Goal: Contribute content: Contribute content

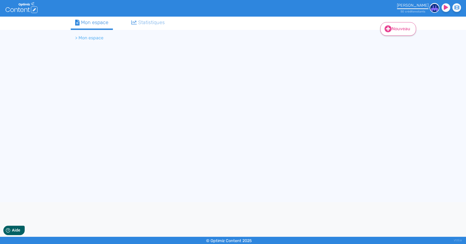
click at [392, 31] on link "Nouveau" at bounding box center [398, 29] width 36 height 14
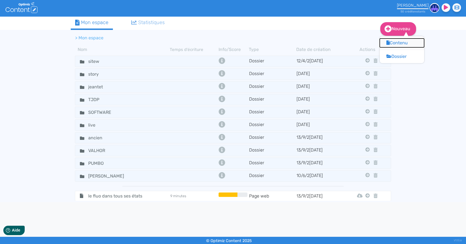
click at [395, 43] on button "Contenu" at bounding box center [402, 43] width 44 height 9
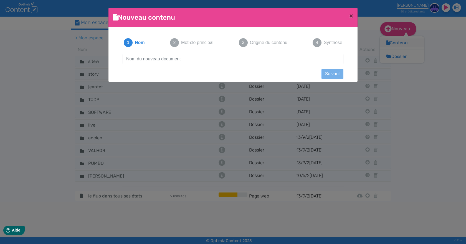
scroll to position [1, 0]
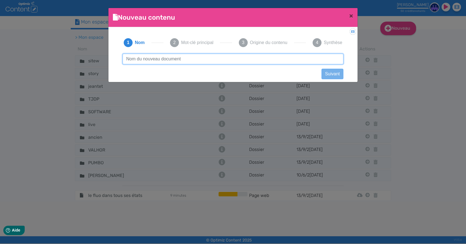
click at [169, 58] on input "text" at bounding box center [233, 59] width 221 height 11
drag, startPoint x: 195, startPoint y: 57, endPoint x: 117, endPoint y: 56, distance: 78.7
click at [117, 56] on div "1 Nom 2 Mot-clé principal 3 Origine du contenu 4 Synthèse ouverture de plancher…" at bounding box center [233, 53] width 240 height 43
type input "ouverture de plancher"
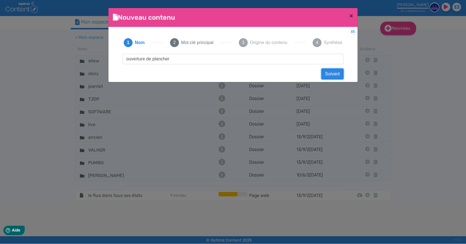
click at [327, 74] on button "Suivant" at bounding box center [332, 74] width 22 height 11
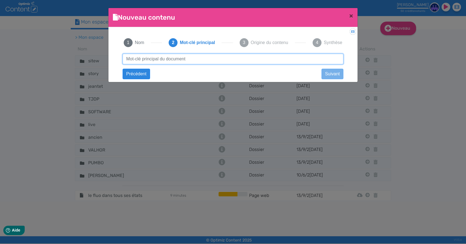
paste input "ouverture de plancher"
type input "ouverture de plancher"
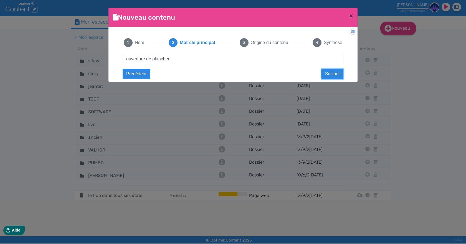
click at [331, 75] on button "Suivant" at bounding box center [332, 74] width 22 height 11
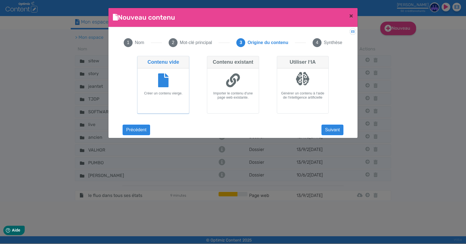
click at [308, 82] on div at bounding box center [303, 79] width 14 height 14
click at [280, 60] on input "Utiliser l‘IA Générer un contenu à l‘aide de l‘intelligence artificielle" at bounding box center [279, 58] width 4 height 4
radio input "true"
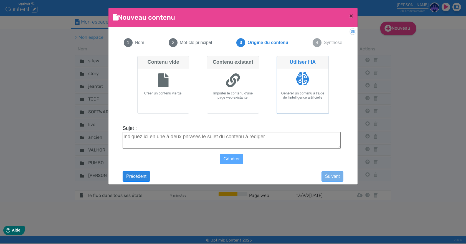
click at [224, 141] on textarea "Sujet :" at bounding box center [232, 140] width 218 height 17
paste textarea "ouverture de plancher"
type textarea "ouverture de plancher"
click at [231, 159] on button "Générer" at bounding box center [232, 159] width 24 height 11
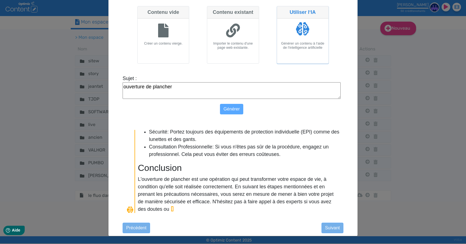
scroll to position [495, 0]
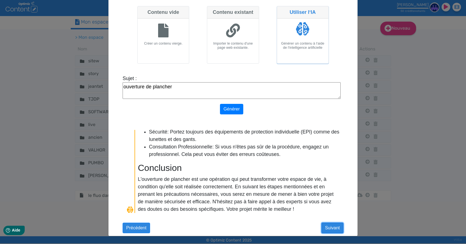
click at [331, 228] on button "Suivant" at bounding box center [332, 228] width 22 height 11
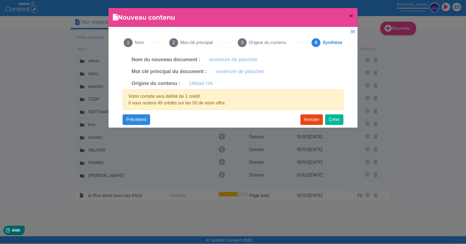
scroll to position [0, 0]
click at [333, 119] on button "Créer" at bounding box center [334, 119] width 18 height 11
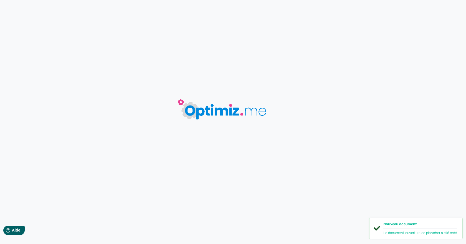
type input "ouverture de plancher"
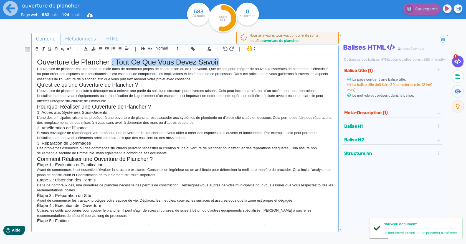
drag, startPoint x: 111, startPoint y: 64, endPoint x: 223, endPoint y: 61, distance: 111.5
click at [223, 61] on h1 "Ouverture de Plancher : Tout Ce Que Vous Devez Savoir" at bounding box center [185, 62] width 296 height 9
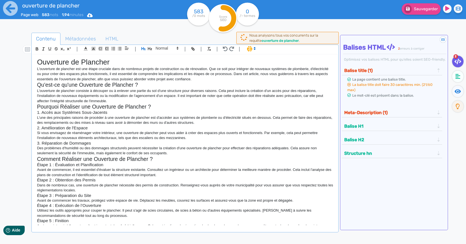
click at [142, 85] on h2 "Qu'est-ce qu'une Ouverture de Plancher ?" at bounding box center [185, 85] width 296 height 6
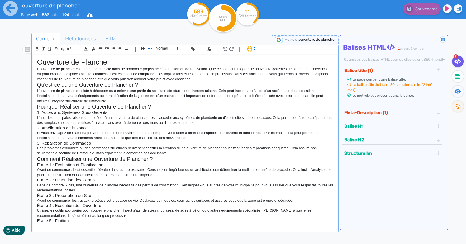
click at [167, 107] on h2 "Pourquoi Réaliser une Ouverture de Plancher ?" at bounding box center [185, 107] width 296 height 6
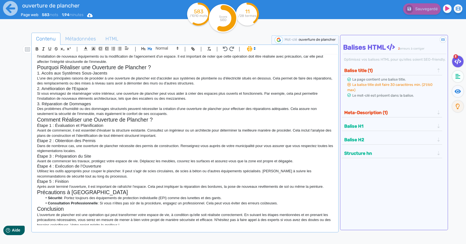
scroll to position [45, 0]
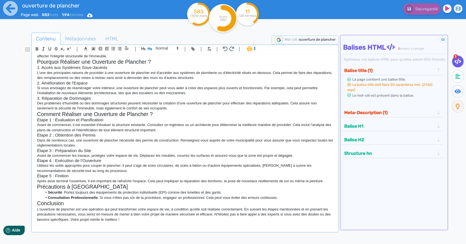
click at [327, 183] on p "Après avoir terminé l'ouverture, il est important de rafraîchir l'espace. Cela …" at bounding box center [185, 181] width 296 height 5
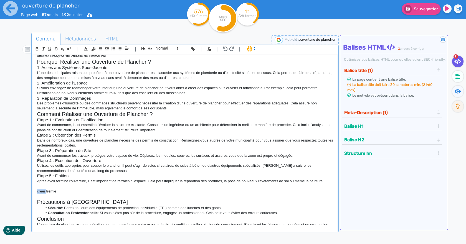
drag, startPoint x: 47, startPoint y: 191, endPoint x: 30, endPoint y: 191, distance: 16.9
click at [30, 191] on div "Contenu Métadonnées HTML | | H3 H4 H5 H6 Normal | | | | Ouverture de Plancher L…" at bounding box center [241, 155] width 450 height 248
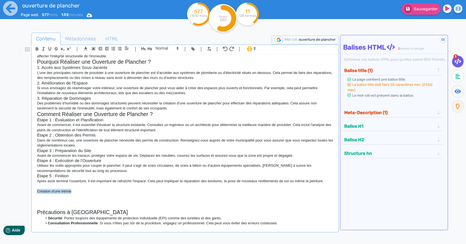
drag, startPoint x: 76, startPoint y: 190, endPoint x: 31, endPoint y: 191, distance: 45.2
click at [31, 191] on div "Contenu Métadonnées HTML | | H3 H4 H5 H6 Normal | | | | Ouverture de Plancher L…" at bounding box center [241, 155] width 450 height 248
click at [151, 49] on icon "button" at bounding box center [149, 48] width 5 height 5
click at [105, 190] on div "Ouverture de Plancher L'ouverture de plancher est une étape cruciale dans de no…" at bounding box center [185, 140] width 304 height 171
click at [103, 198] on p at bounding box center [185, 197] width 296 height 5
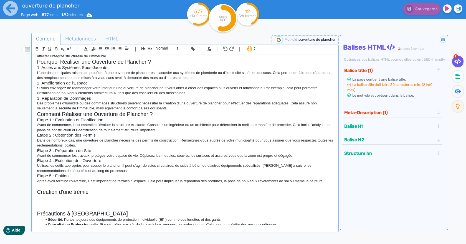
click at [73, 198] on p at bounding box center [185, 197] width 296 height 5
click at [36, 196] on div "Ouverture de Plancher L'ouverture de plancher est une étape cruciale dans de no…" at bounding box center [185, 140] width 304 height 171
click at [112, 195] on p "On parle d'OUVERTURE DE TRÉMIE" at bounding box center [185, 197] width 296 height 5
click at [144, 198] on p "On parle d'OUVERTURE DE TRÉMIE, qui peut avoir une forme caré, rectangulaire ou…" at bounding box center [185, 197] width 296 height 5
click at [147, 201] on p at bounding box center [185, 202] width 296 height 5
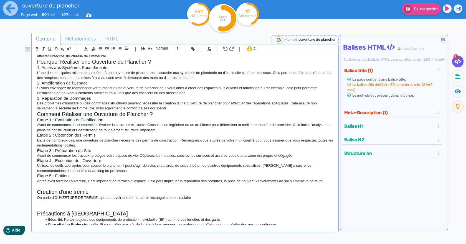
click at [147, 198] on p "On parle d'OUVERTURE DE TRÉMIE, qui peut avoir une forme carré, rectangulaire o…" at bounding box center [185, 197] width 296 height 5
drag, startPoint x: 211, startPoint y: 199, endPoint x: 12, endPoint y: 198, distance: 199.6
click at [12, 198] on div "ouverture de plancher Page web 591 mots 1.97 minutes Html Pdf Word 591 /1010 mo…" at bounding box center [233, 139] width 466 height 279
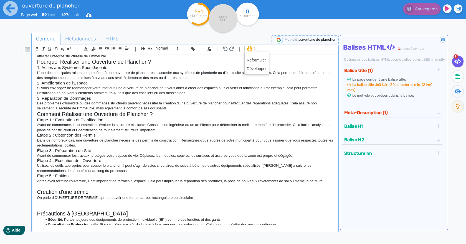
click at [251, 49] on span at bounding box center [250, 49] width 13 height 6
click at [253, 70] on span at bounding box center [257, 69] width 20 height 9
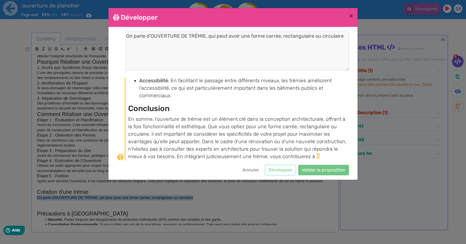
scroll to position [240, 0]
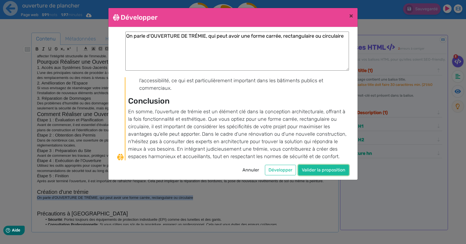
click at [322, 170] on button "Valider la proposition" at bounding box center [323, 170] width 51 height 11
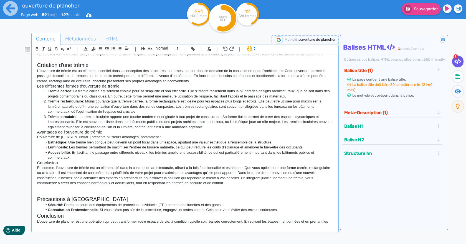
scroll to position [184, 0]
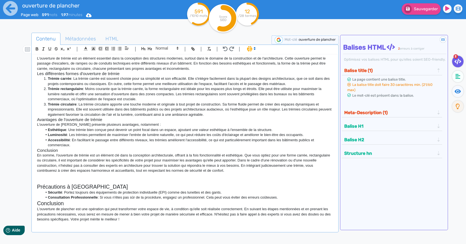
click at [124, 152] on h3 "Conclusion" at bounding box center [185, 150] width 296 height 5
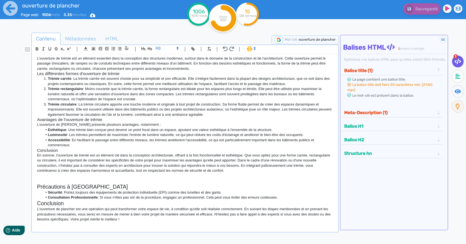
click at [232, 170] on p "En somme, l'ouverture de trémie est un élément clé dans la conception architect…" at bounding box center [185, 163] width 296 height 21
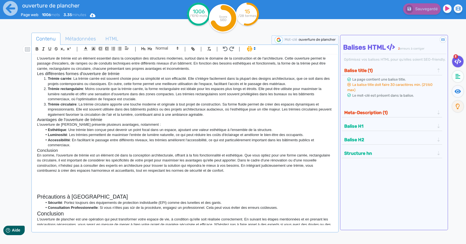
click at [92, 181] on p at bounding box center [185, 181] width 296 height 5
drag, startPoint x: 87, startPoint y: 182, endPoint x: 31, endPoint y: 181, distance: 56.0
click at [31, 181] on div "| | H3 H4 H5 H6 Normal | | | | Ouverture de Plancher L'ouverture de plancher es…" at bounding box center [184, 139] width 307 height 188
click at [151, 48] on icon "button" at bounding box center [150, 48] width 4 height 3
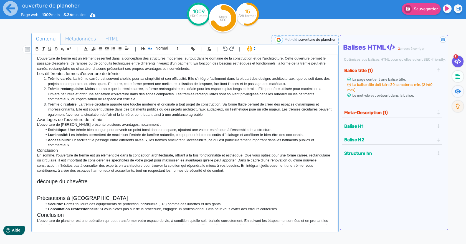
click at [98, 189] on p at bounding box center [185, 187] width 296 height 5
click at [43, 188] on p "Le chevêtre de la trémie" at bounding box center [185, 187] width 296 height 5
click at [98, 188] on p "Le chevêtre de la trémie" at bounding box center [185, 187] width 296 height 5
drag, startPoint x: 87, startPoint y: 187, endPoint x: 84, endPoint y: 187, distance: 3.4
click at [84, 187] on p "Le chevêtre de la trémie et la Pose du chevêtre préfabriqué" at bounding box center [185, 187] width 296 height 5
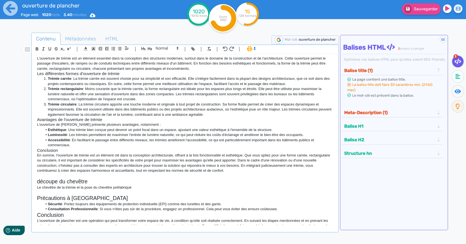
click at [142, 189] on p "Le chevêtre de la trémie et la pose du chevêtre préfabriqué" at bounding box center [185, 187] width 296 height 5
drag, startPoint x: 142, startPoint y: 189, endPoint x: 30, endPoint y: 189, distance: 112.0
click at [30, 189] on div "Contenu Métadonnées HTML | | H3 H4 H5 H6 Normal | | | | Ouverture de Plancher L…" at bounding box center [241, 155] width 450 height 248
click at [253, 48] on icon at bounding box center [254, 48] width 5 height 5
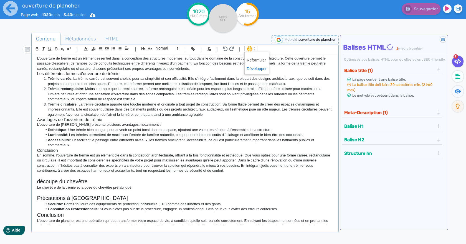
click at [253, 67] on span at bounding box center [257, 69] width 20 height 9
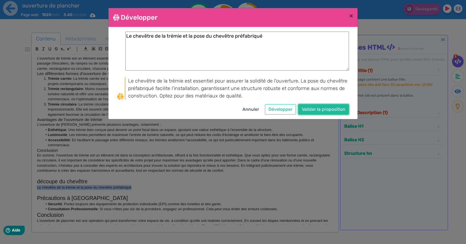
click at [324, 112] on button "Valider la proposition" at bounding box center [323, 109] width 51 height 11
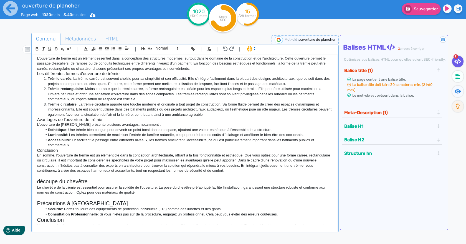
click at [179, 175] on p at bounding box center [185, 176] width 296 height 5
click at [414, 13] on button "Sauvegarder" at bounding box center [420, 8] width 39 height 11
click at [453, 77] on fa-icon at bounding box center [457, 77] width 11 height 12
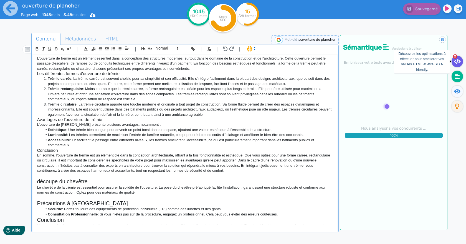
click at [455, 64] on icon at bounding box center [457, 62] width 7 height 6
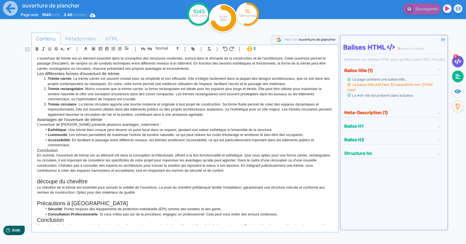
click at [456, 77] on icon at bounding box center [457, 76] width 5 height 5
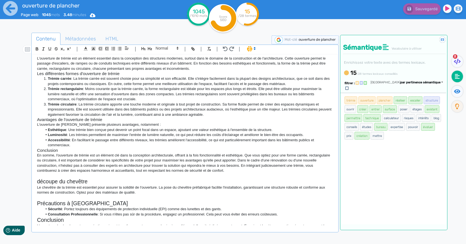
click at [435, 96] on span "structure" at bounding box center [431, 100] width 16 height 8
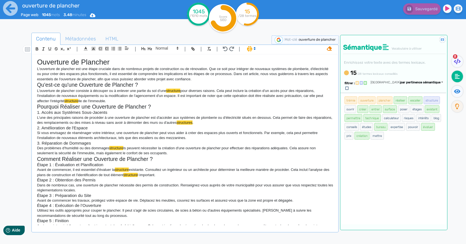
click at [429, 82] on span "par pertinence sémantique" at bounding box center [420, 83] width 40 height 4
click at [434, 139] on div "trémie ouverture plancher réaliser escalier structure ouvrir créer entrer surfa…" at bounding box center [393, 159] width 106 height 132
click at [388, 114] on span "calculateur" at bounding box center [391, 118] width 19 height 8
click at [424, 82] on span "par pertinence sémantique" at bounding box center [420, 83] width 40 height 4
click at [412, 96] on link "par fréquence" at bounding box center [393, 98] width 47 height 7
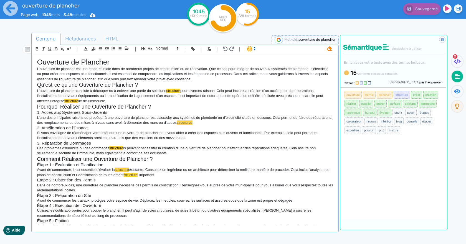
click at [399, 115] on span "ouvrir" at bounding box center [398, 113] width 12 height 8
click at [394, 156] on div "ouverture trémie plancher structure créer création réaliser escalier entrer sur…" at bounding box center [393, 153] width 106 height 132
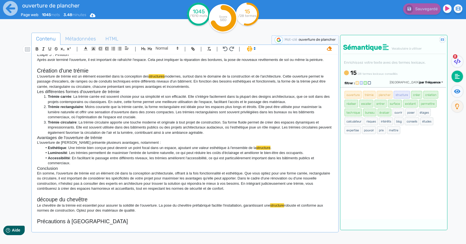
scroll to position [201, 0]
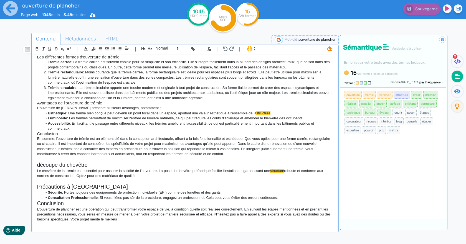
click at [138, 181] on p at bounding box center [185, 181] width 296 height 5
click at [150, 161] on p at bounding box center [185, 159] width 296 height 5
click at [157, 176] on p "Le chevêtre de la trémie est essentiel pour assurer la solidité de l'ouverture.…" at bounding box center [185, 174] width 296 height 10
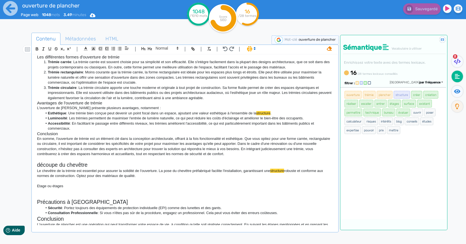
click at [253, 185] on p "Etage ou étages" at bounding box center [185, 186] width 296 height 5
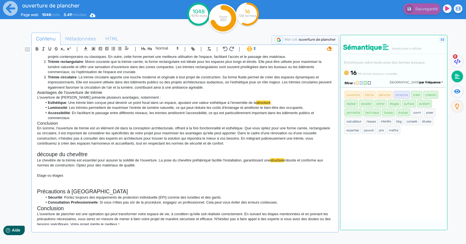
scroll to position [216, 0]
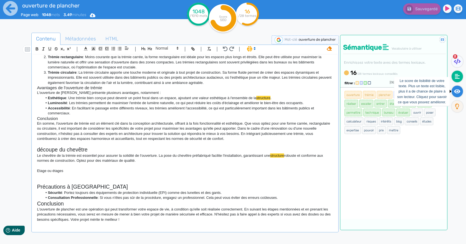
click at [456, 95] on fa-icon at bounding box center [456, 92] width 11 height 12
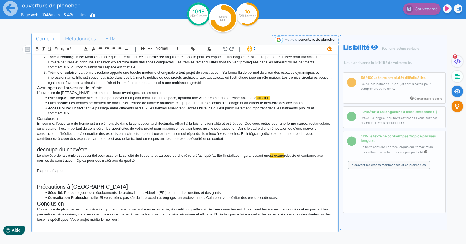
click at [459, 108] on fa-icon at bounding box center [456, 107] width 11 height 12
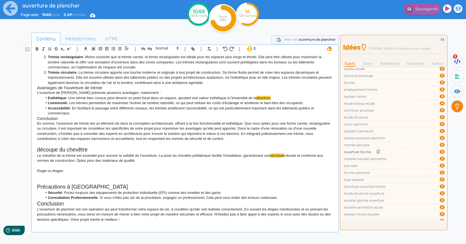
scroll to position [55, 0]
click at [383, 87] on icon at bounding box center [384, 87] width 3 height 4
click at [393, 128] on icon at bounding box center [392, 129] width 3 height 4
drag, startPoint x: 390, startPoint y: 142, endPoint x: 349, endPoint y: 143, distance: 40.8
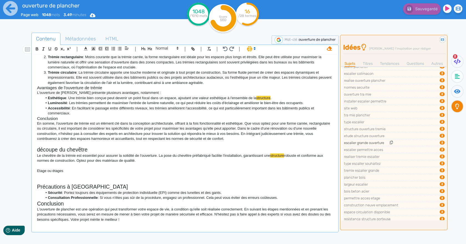
click at [390, 142] on icon at bounding box center [391, 143] width 3 height 4
click at [393, 101] on icon at bounding box center [392, 101] width 3 height 4
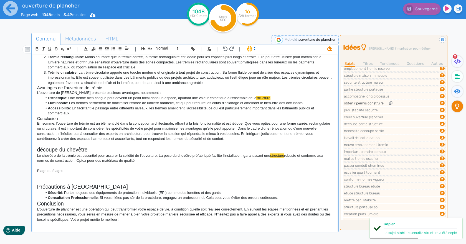
scroll to position [305, 0]
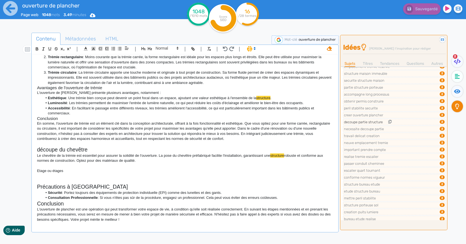
click at [390, 122] on icon at bounding box center [389, 122] width 3 height 4
drag, startPoint x: 388, startPoint y: 135, endPoint x: 368, endPoint y: 134, distance: 20.0
click at [388, 135] on icon at bounding box center [387, 136] width 3 height 4
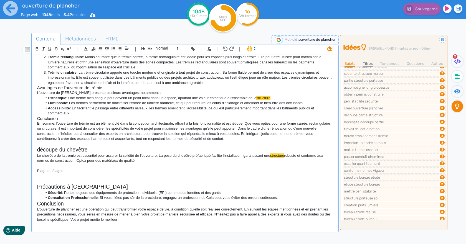
click at [370, 63] on link "Titres" at bounding box center [368, 64] width 10 height 6
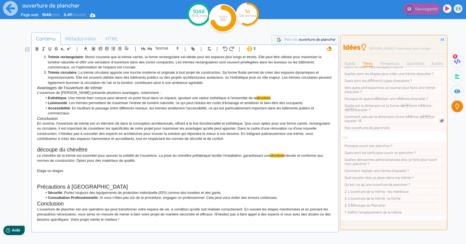
scroll to position [77, 0]
click at [386, 61] on link "Tendances" at bounding box center [389, 64] width 19 height 6
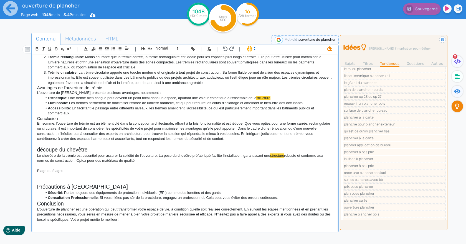
scroll to position [333, 0]
click at [414, 66] on link "Questions" at bounding box center [414, 64] width 17 height 6
click at [60, 165] on p at bounding box center [185, 165] width 296 height 5
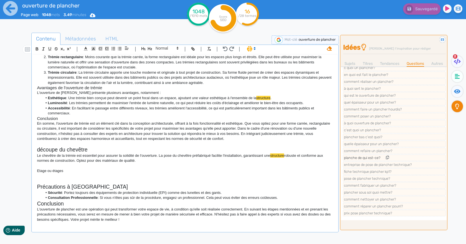
scroll to position [360, 0]
click at [438, 62] on link "Autres" at bounding box center [437, 64] width 12 height 6
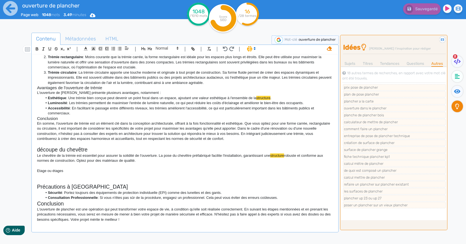
click at [186, 185] on h2 "Précautions à [GEOGRAPHIC_DATA]" at bounding box center [185, 187] width 296 height 6
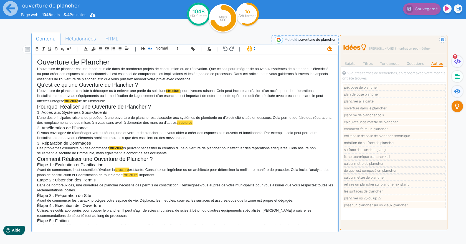
click at [163, 153] on span "ls peuvent nécessiter la création d'une ouverture de plancher pour effectuer de…" at bounding box center [177, 150] width 280 height 9
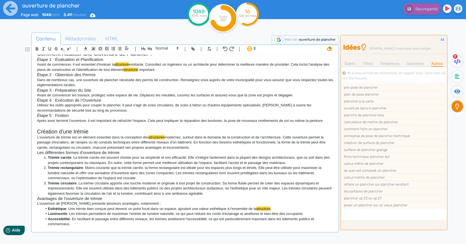
scroll to position [216, 0]
